Goal: Information Seeking & Learning: Learn about a topic

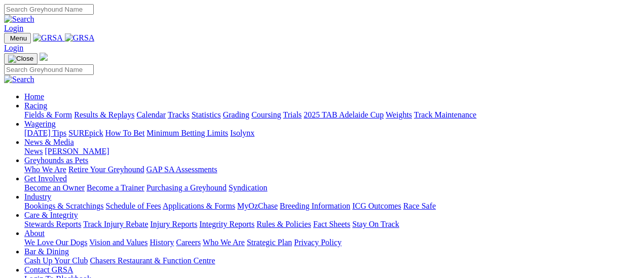
click at [47, 101] on link "Racing" at bounding box center [35, 105] width 23 height 9
click at [128, 110] on link "Results & Replays" at bounding box center [104, 114] width 60 height 9
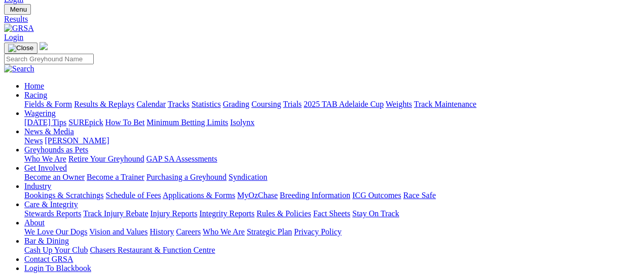
scroll to position [51, 0]
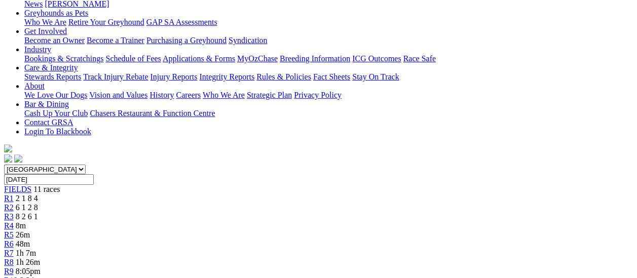
scroll to position [51, 0]
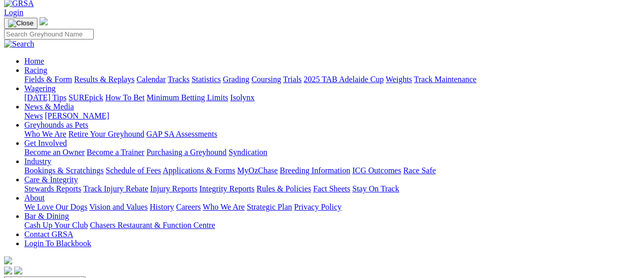
scroll to position [51, 0]
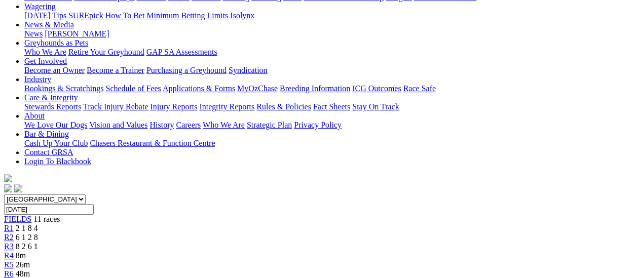
scroll to position [126, 0]
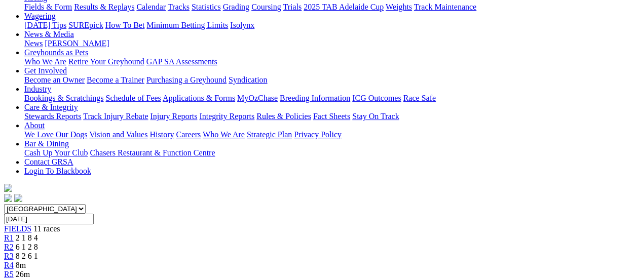
click at [14, 243] on span "R2" at bounding box center [9, 247] width 10 height 9
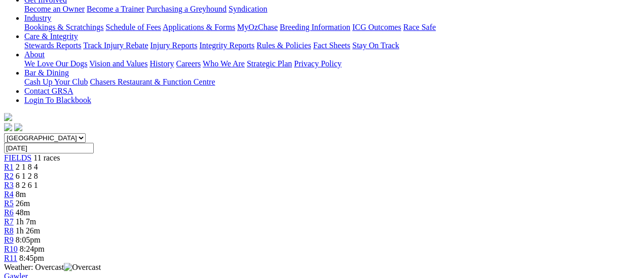
scroll to position [253, 0]
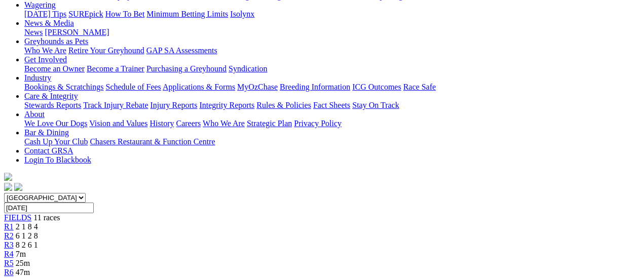
scroll to position [152, 0]
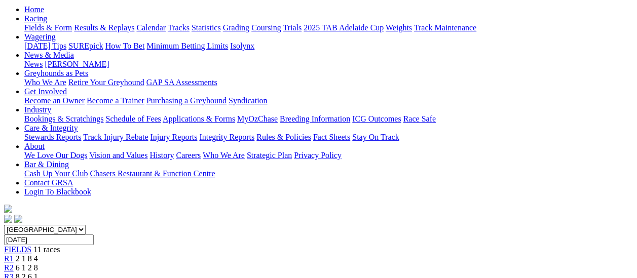
scroll to position [101, 0]
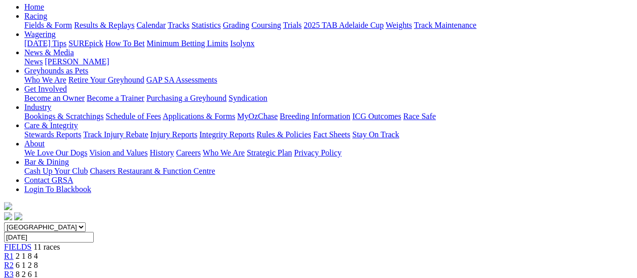
scroll to position [101, 0]
